Goal: Obtain resource: Obtain resource

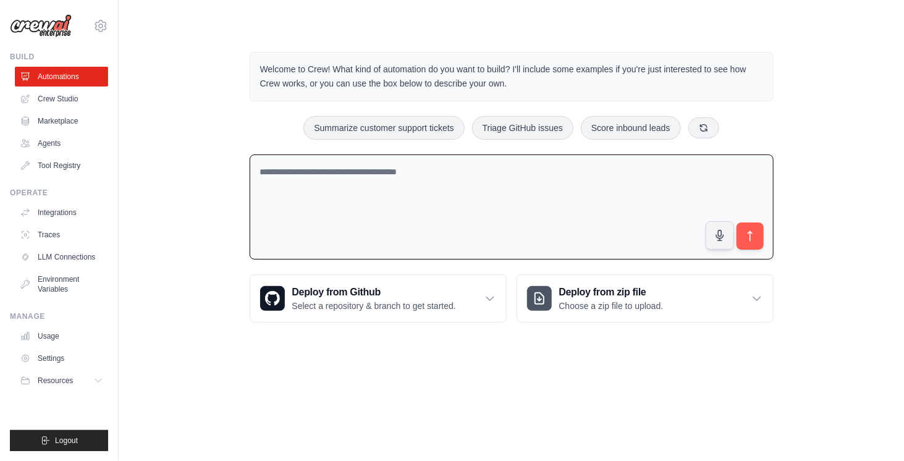
click at [303, 158] on textarea at bounding box center [512, 207] width 524 height 106
click at [66, 143] on link "Agents" at bounding box center [62, 143] width 93 height 20
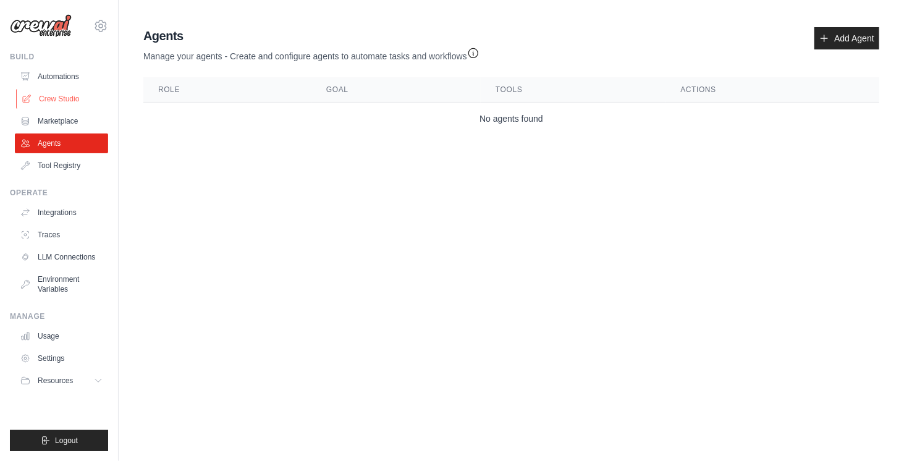
click at [74, 102] on link "Crew Studio" at bounding box center [62, 99] width 93 height 20
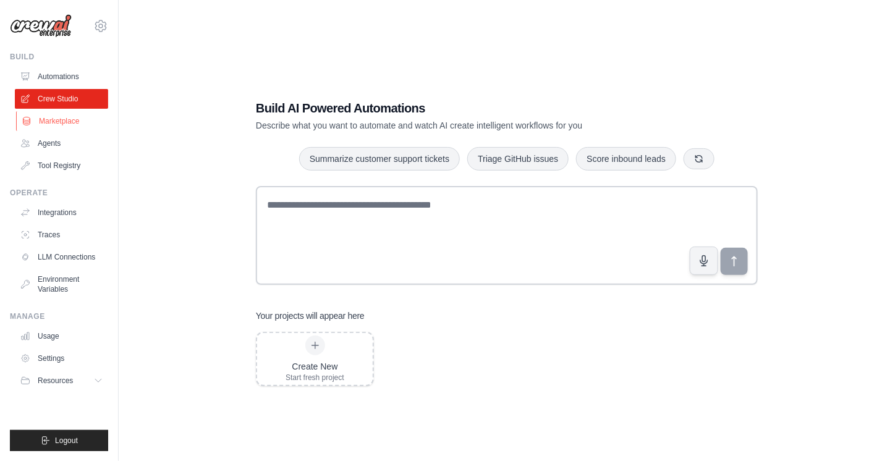
click at [73, 122] on link "Marketplace" at bounding box center [62, 121] width 93 height 20
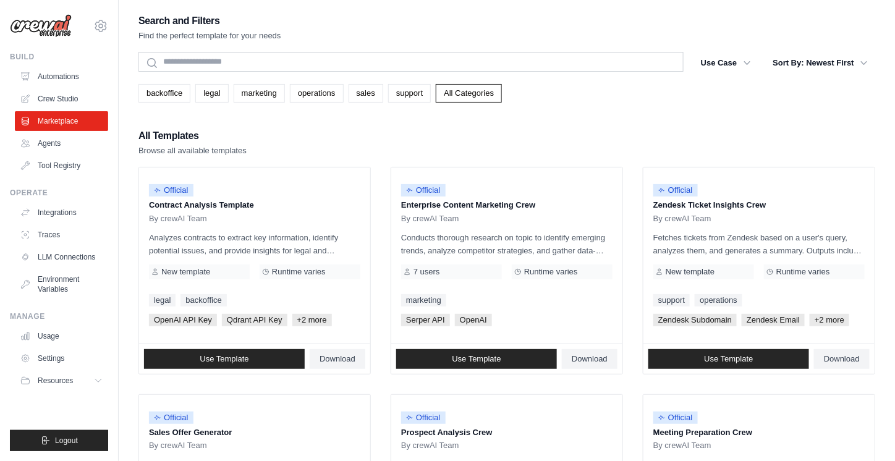
click at [245, 73] on div "Search" at bounding box center [410, 63] width 545 height 22
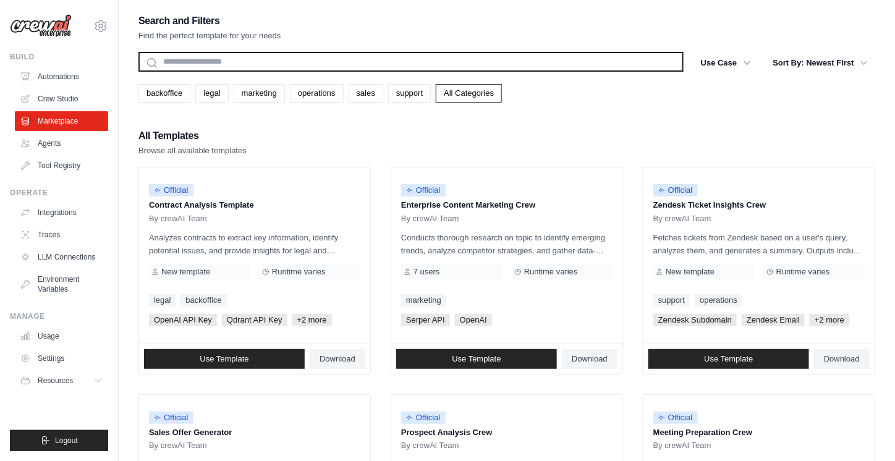
click at [241, 65] on input "text" at bounding box center [410, 62] width 545 height 20
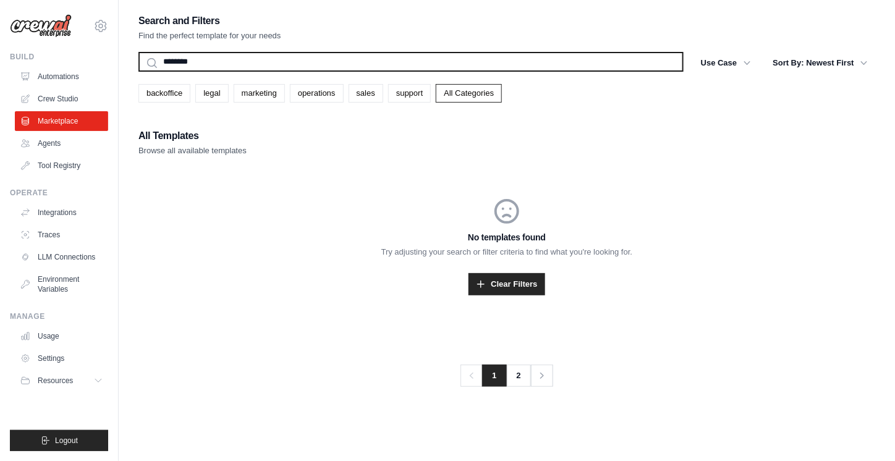
type input "********"
click at [138, 71] on button "Search" at bounding box center [138, 71] width 1 height 1
click at [241, 65] on input "********" at bounding box center [410, 62] width 545 height 20
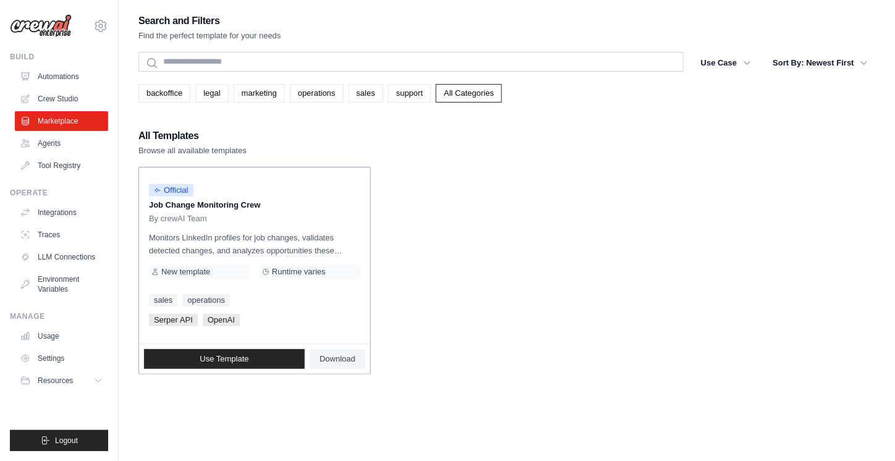
click at [219, 201] on p "Job Change Monitoring Crew" at bounding box center [254, 205] width 211 height 12
click at [206, 206] on p "Job Change Monitoring Crew" at bounding box center [254, 205] width 211 height 12
click at [255, 361] on link "Use Template" at bounding box center [224, 359] width 161 height 20
click at [236, 214] on div "By crewAI Team" at bounding box center [254, 219] width 211 height 10
click at [216, 205] on p "Job Change Monitoring Crew" at bounding box center [254, 205] width 211 height 12
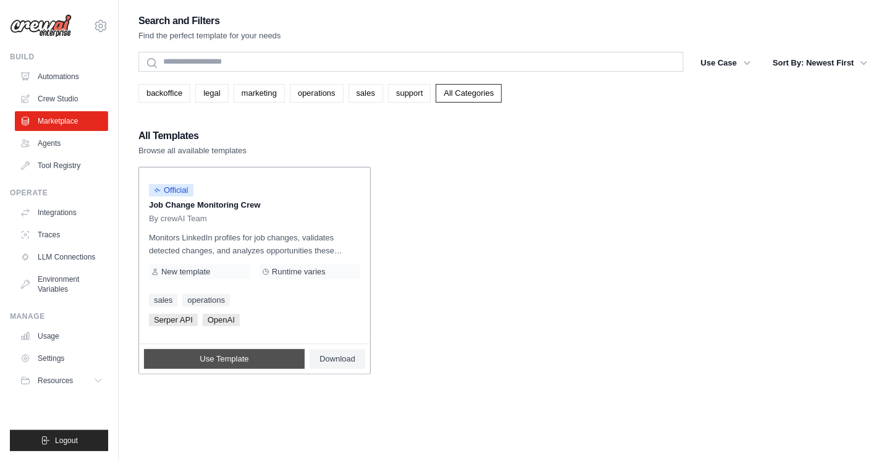
click at [217, 349] on link "Use Template" at bounding box center [224, 359] width 161 height 20
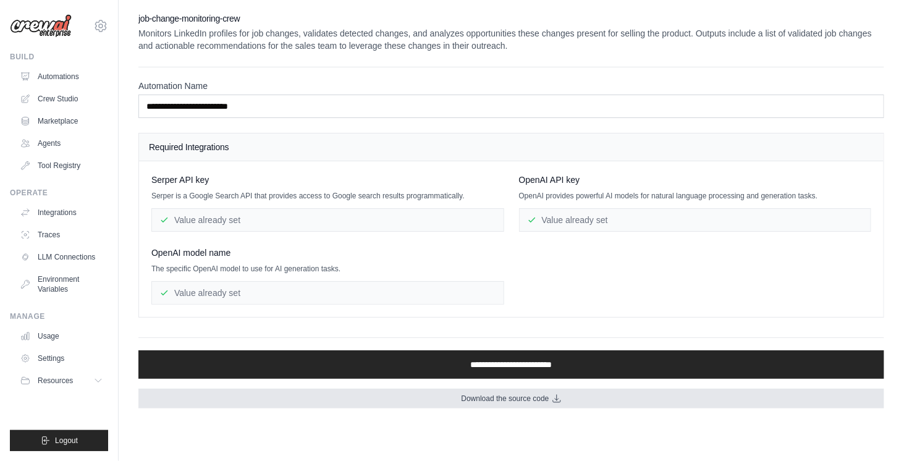
click at [505, 399] on span "Download the source code" at bounding box center [505, 399] width 88 height 10
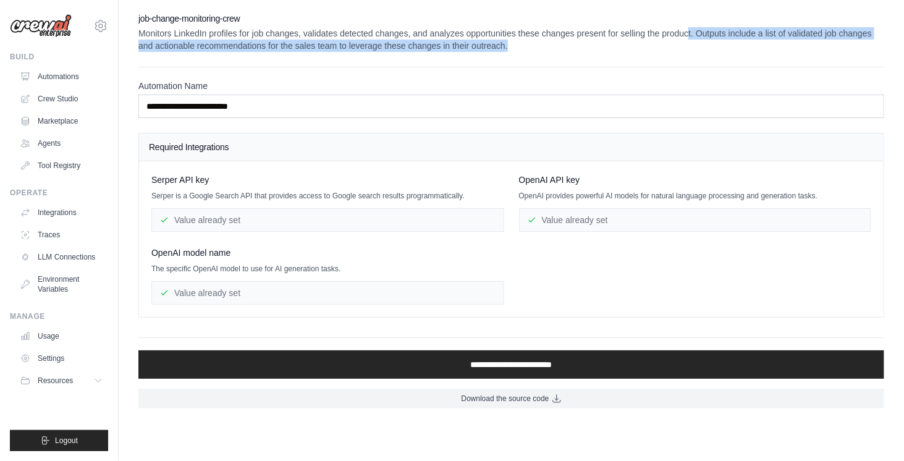
drag, startPoint x: 688, startPoint y: 32, endPoint x: 782, endPoint y: 46, distance: 94.9
click at [782, 46] on p "Monitors LinkedIn profiles for job changes, validates detected changes, and ana…" at bounding box center [511, 39] width 746 height 25
